Goal: Information Seeking & Learning: Check status

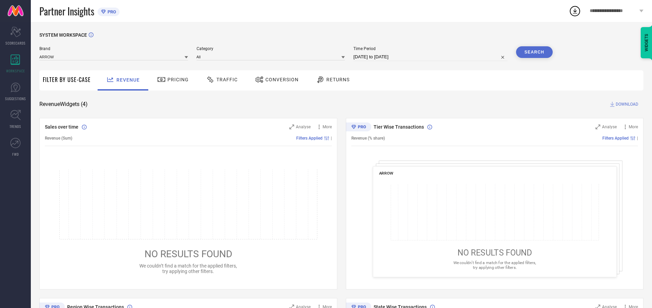
click at [220, 79] on span "Traffic" at bounding box center [227, 79] width 21 height 5
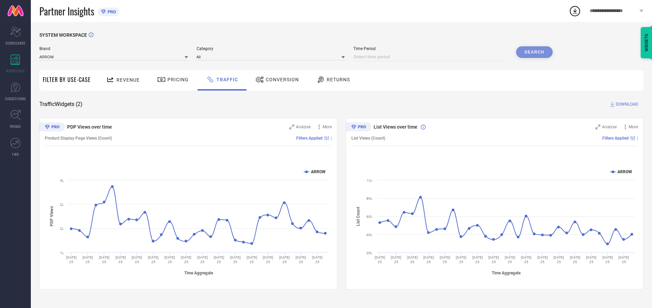
click at [432, 57] on input at bounding box center [431, 57] width 154 height 8
select select "7"
select select "2025"
select select "8"
select select "2025"
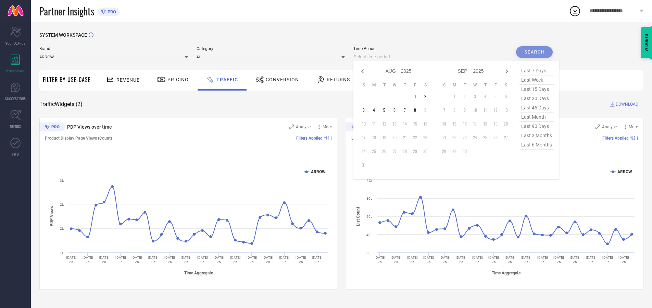
click at [397, 110] on td "6" at bounding box center [395, 110] width 10 height 10
type input "[DATE] to [DATE]"
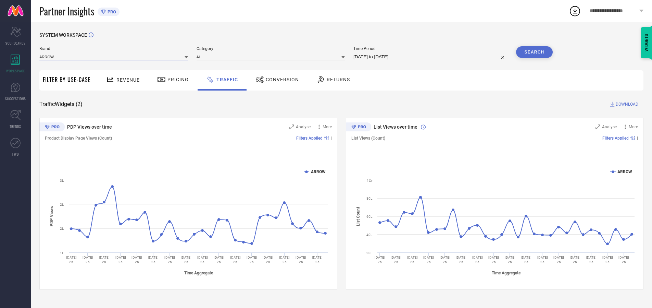
click at [114, 57] on input at bounding box center [113, 56] width 149 height 7
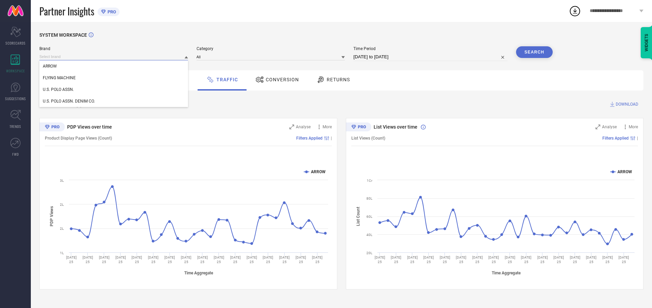
click at [114, 57] on input at bounding box center [113, 56] width 149 height 7
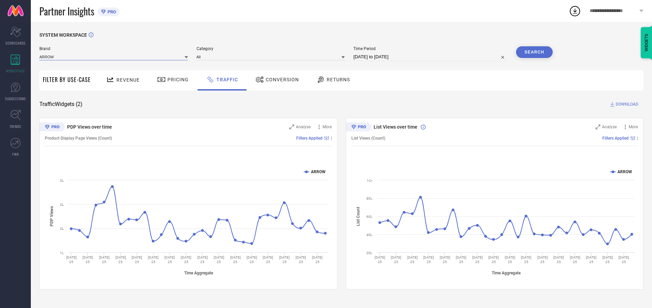
click at [114, 57] on input at bounding box center [113, 56] width 149 height 7
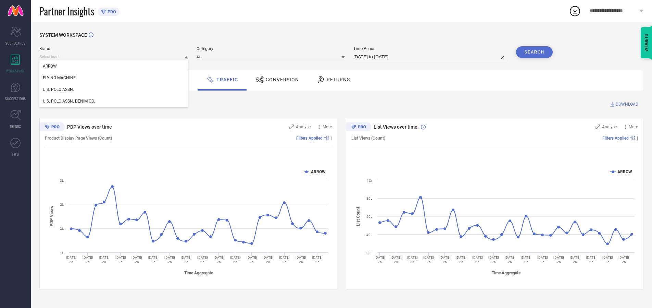
click at [114, 89] on div "U.S. POLO ASSN." at bounding box center [113, 90] width 149 height 12
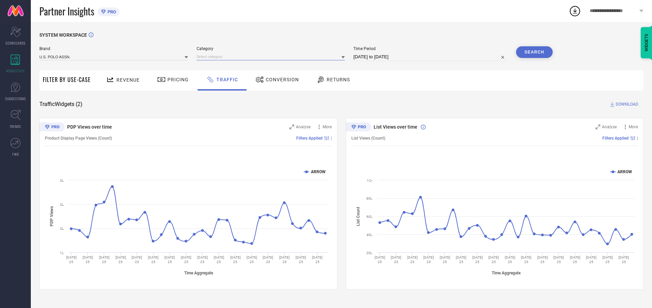
click at [272, 57] on input at bounding box center [271, 56] width 149 height 7
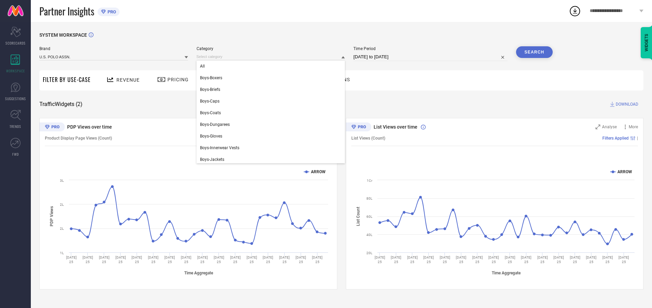
click at [272, 66] on div "All" at bounding box center [271, 66] width 149 height 12
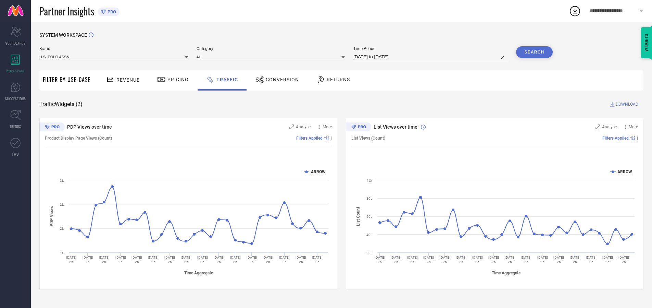
click at [535, 52] on button "Search" at bounding box center [534, 52] width 37 height 12
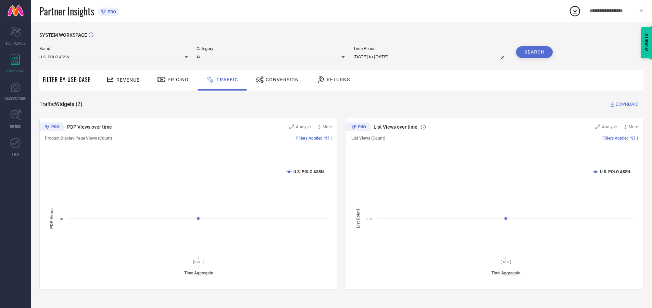
click at [626, 104] on span "DOWNLOAD" at bounding box center [627, 104] width 23 height 7
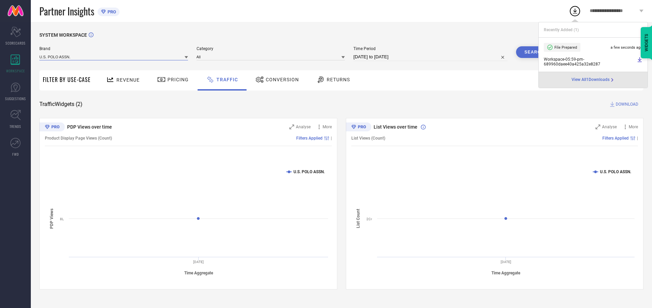
click at [114, 57] on input at bounding box center [113, 56] width 149 height 7
